Goal: Transaction & Acquisition: Purchase product/service

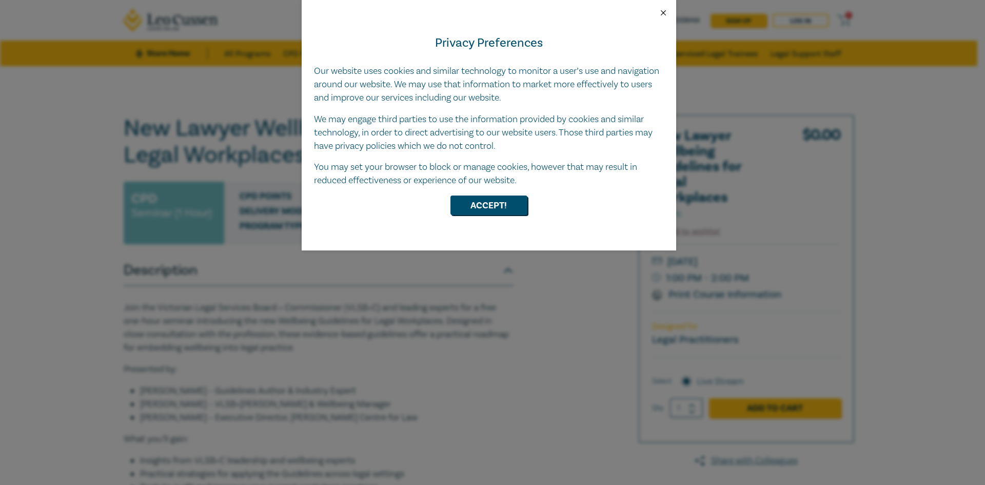
click at [665, 11] on button "Close" at bounding box center [663, 12] width 9 height 9
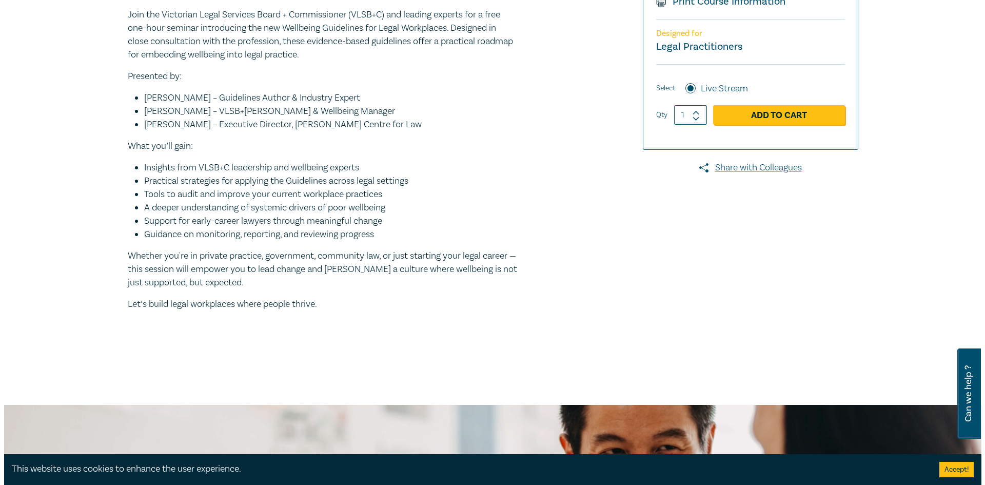
scroll to position [308, 0]
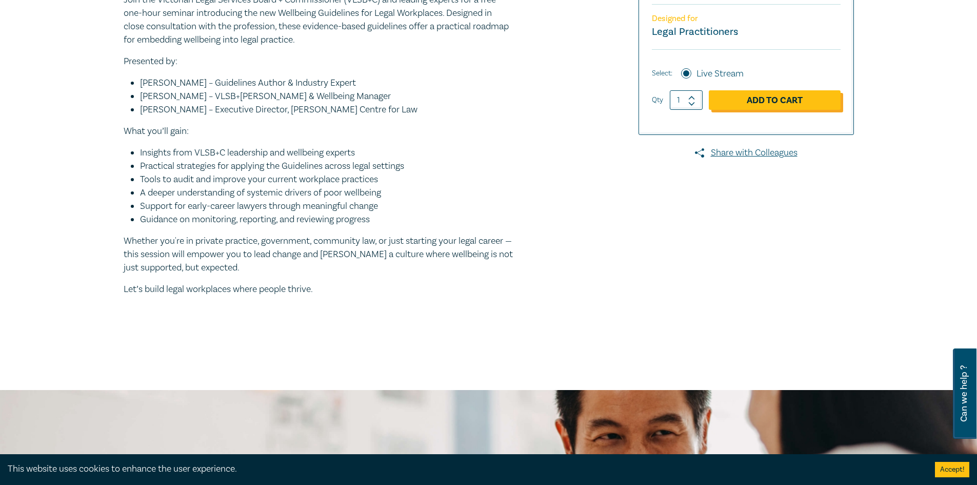
click at [789, 99] on link "Add to Cart" at bounding box center [775, 99] width 132 height 19
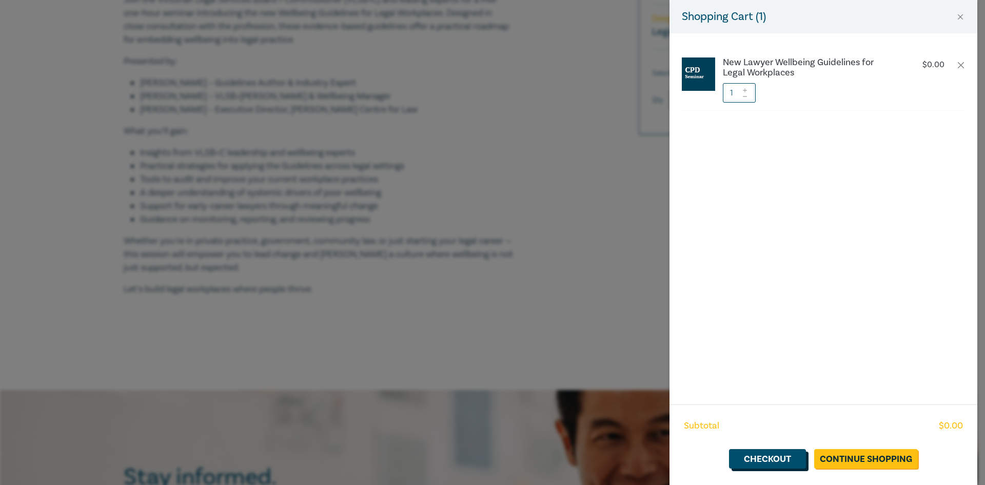
click at [771, 453] on link "Checkout" at bounding box center [767, 458] width 77 height 19
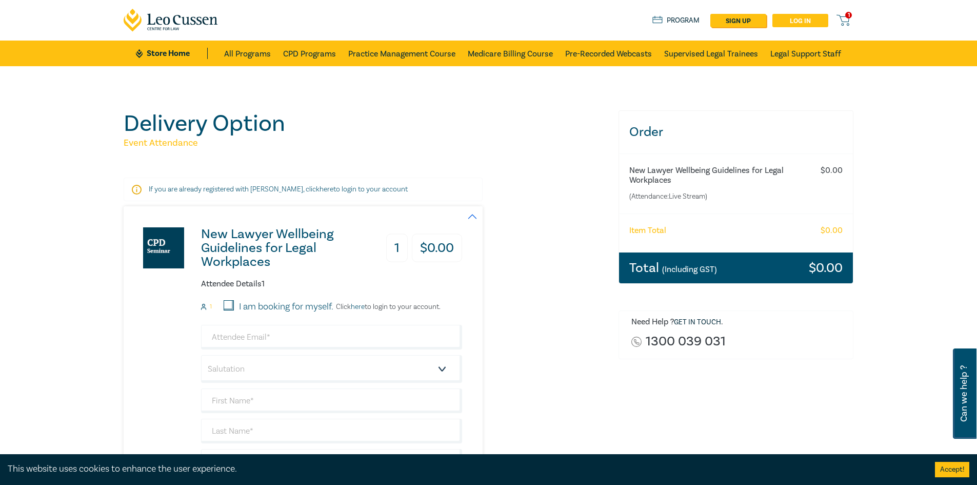
click at [806, 16] on link "Log in" at bounding box center [801, 20] width 56 height 13
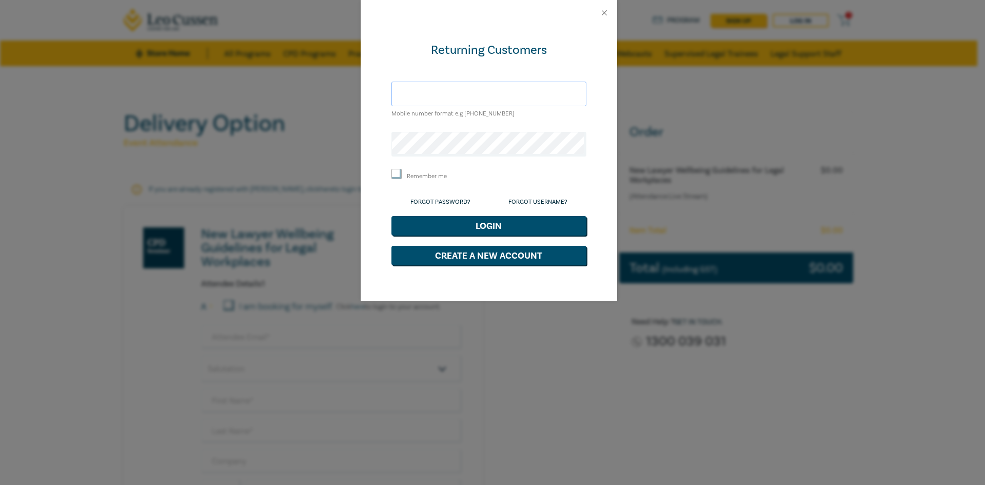
type input "[EMAIL_ADDRESS][DOMAIN_NAME]"
click at [483, 227] on button "Login" at bounding box center [488, 225] width 195 height 19
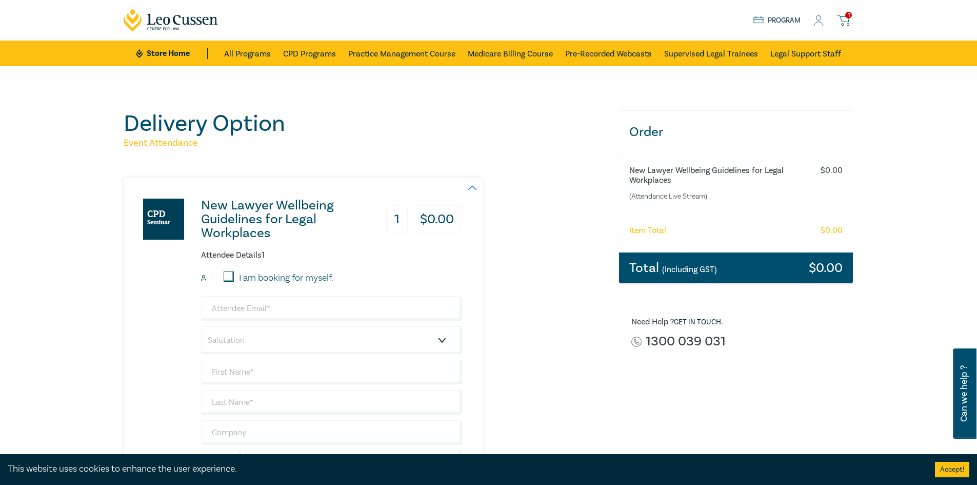
click at [227, 279] on input "I am booking for myself." at bounding box center [229, 276] width 10 height 10
checkbox input "true"
type input "[EMAIL_ADDRESS][DOMAIN_NAME]"
type input "Rose"
type input "Chai"
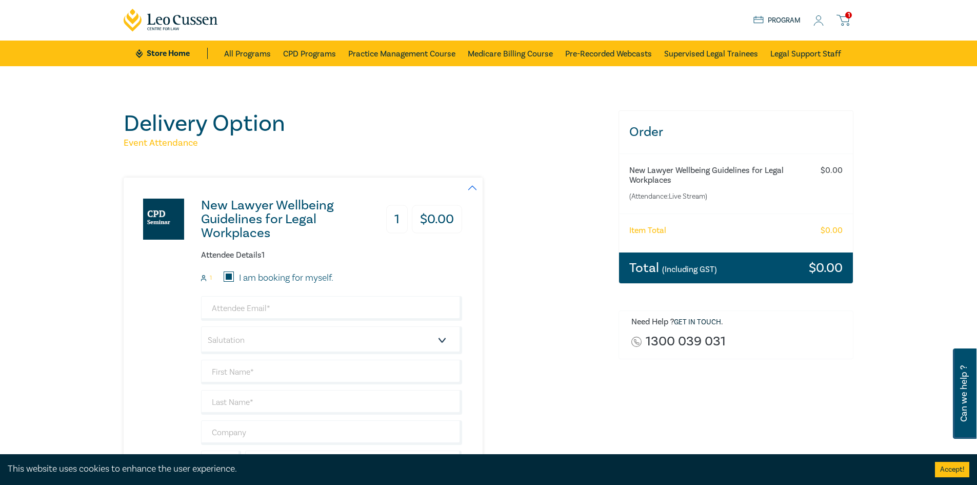
type input "Rose Chai Lawyers & Consultants"
type input "433795189"
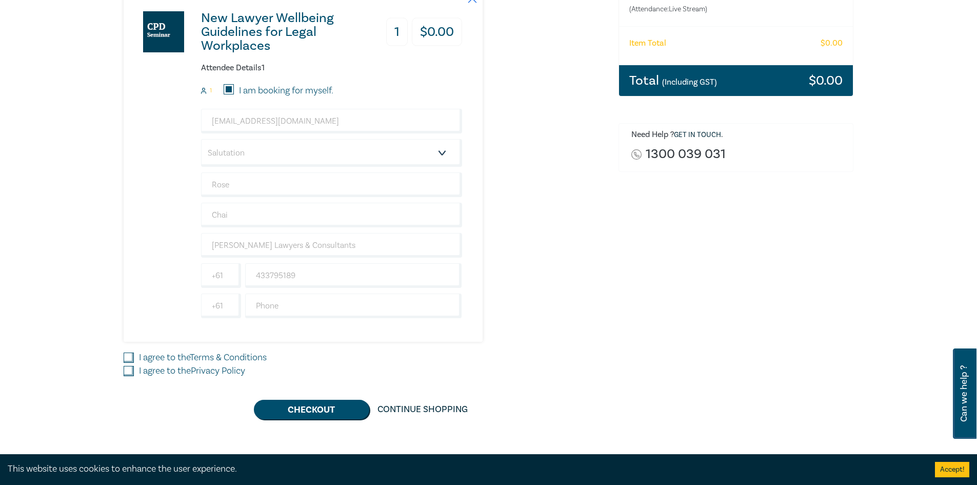
scroll to position [205, 0]
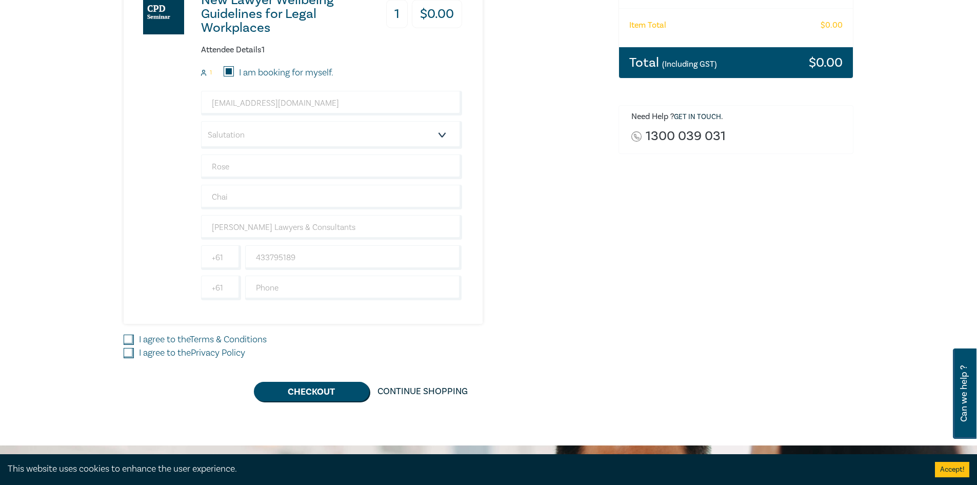
click at [125, 339] on input "I agree to the Terms & Conditions" at bounding box center [129, 340] width 10 height 10
checkbox input "true"
click at [128, 350] on input "I agree to the Privacy Policy" at bounding box center [129, 353] width 10 height 10
checkbox input "true"
click at [309, 396] on button "Checkout" at bounding box center [311, 391] width 115 height 19
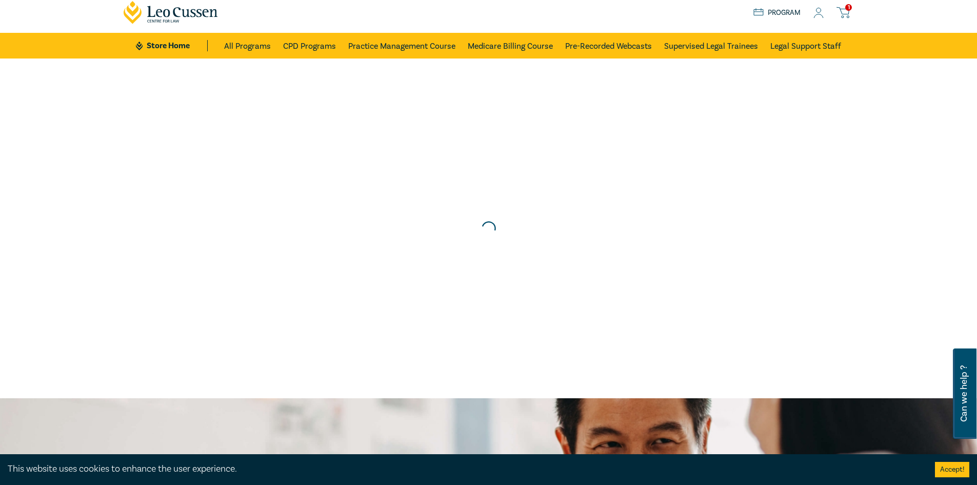
scroll to position [0, 0]
